Goal: Transaction & Acquisition: Subscribe to service/newsletter

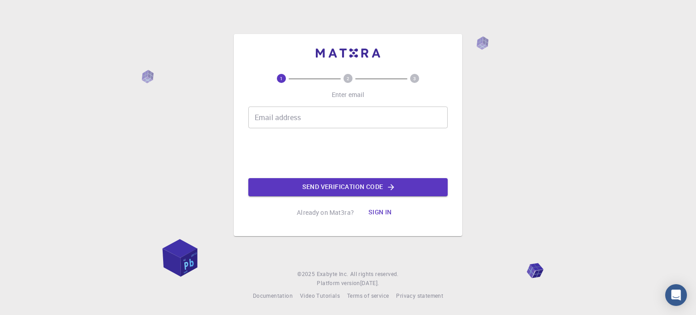
click at [288, 118] on input "Email address" at bounding box center [347, 118] width 199 height 22
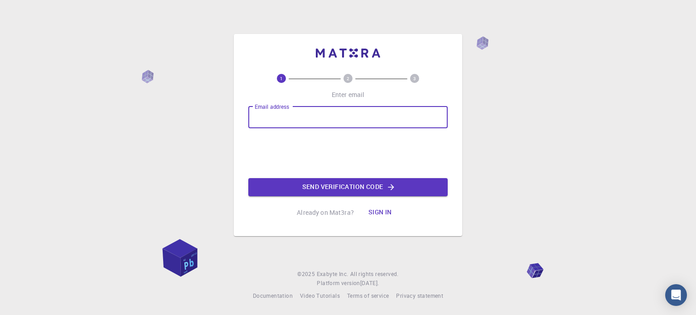
type input "kodlardastur@gmail.com"
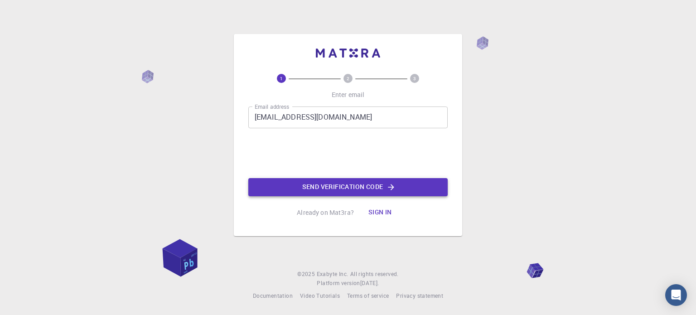
click at [308, 182] on button "Send verification code" at bounding box center [347, 187] width 199 height 18
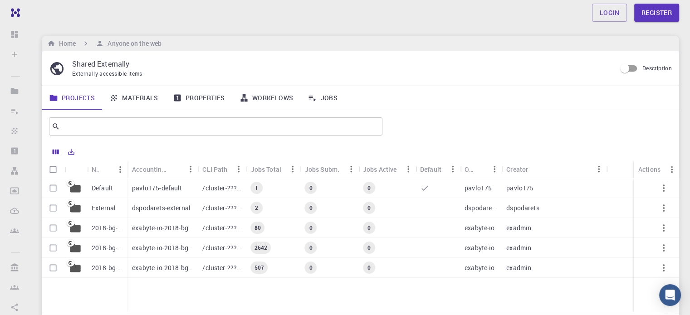
click at [103, 185] on p "Default" at bounding box center [102, 188] width 21 height 9
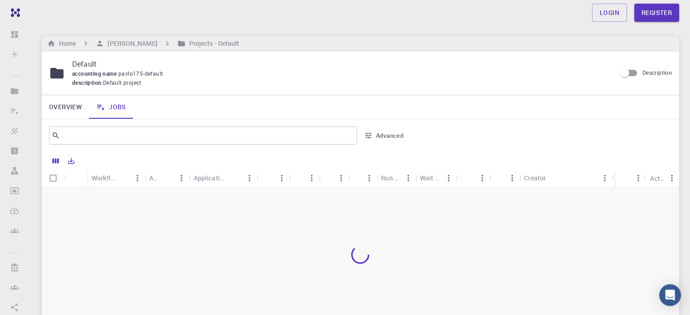
click at [245, 222] on div at bounding box center [360, 254] width 637 height 135
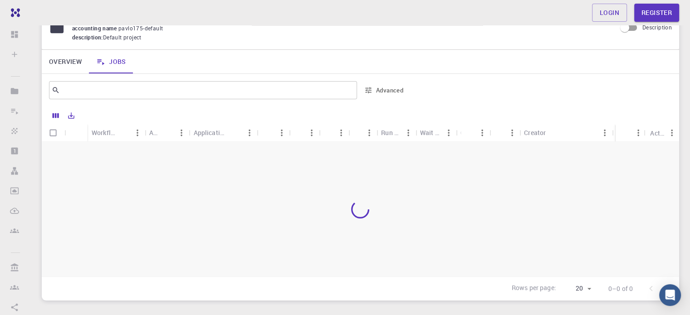
scroll to position [91, 0]
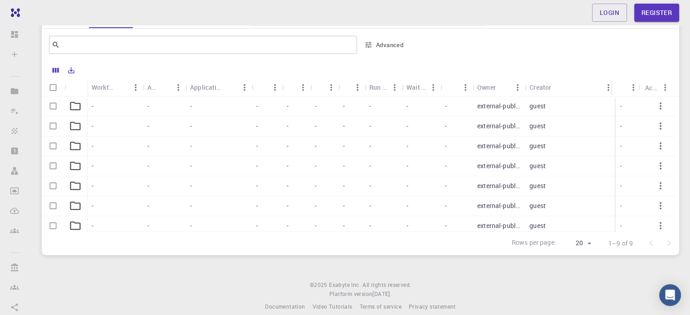
click at [478, 38] on div at bounding box center [541, 45] width 260 height 22
